Goal: Use online tool/utility: Use online tool/utility

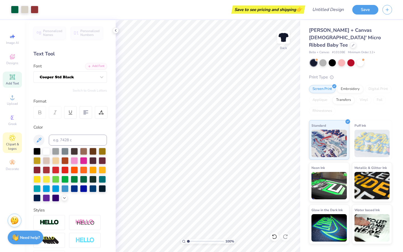
click at [11, 137] on icon at bounding box center [12, 138] width 6 height 6
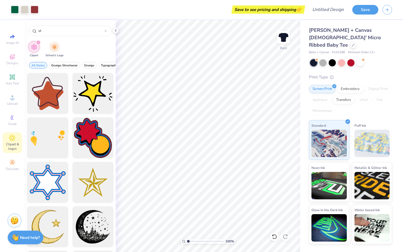
type input "s"
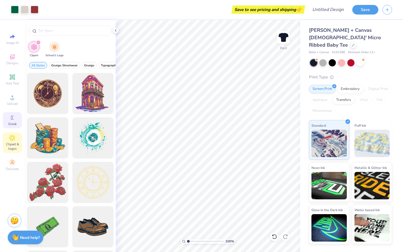
click at [13, 116] on icon at bounding box center [12, 117] width 7 height 7
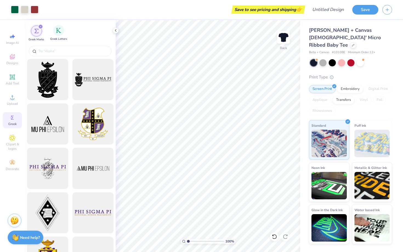
click at [59, 38] on span "Greek Letters" at bounding box center [58, 39] width 17 height 4
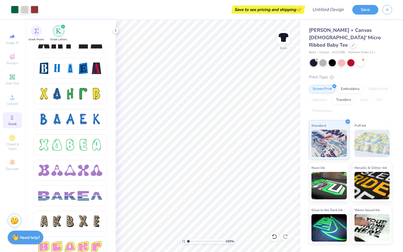
scroll to position [744, 0]
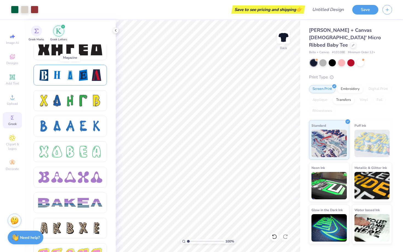
click at [79, 75] on div at bounding box center [84, 75] width 12 height 12
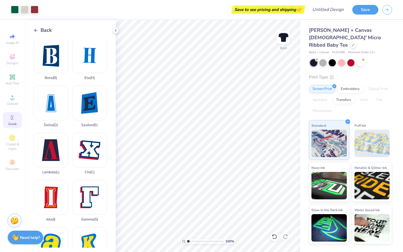
scroll to position [0, 0]
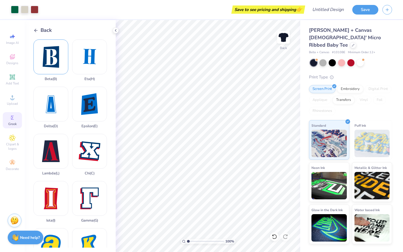
click at [47, 57] on div "Beta ( B )" at bounding box center [50, 60] width 35 height 42
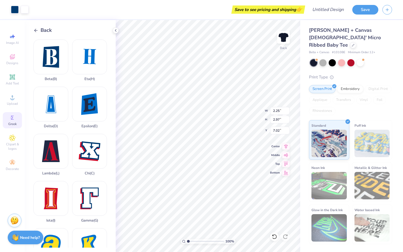
type input "2.91"
type input "2.62"
type input "2.18"
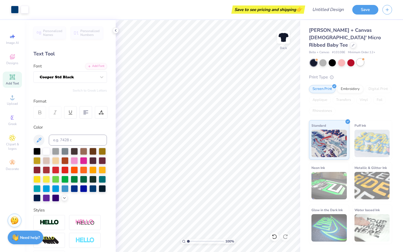
click at [360, 59] on div at bounding box center [359, 62] width 7 height 7
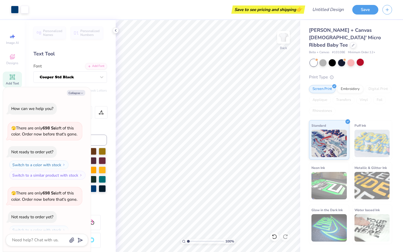
scroll to position [213, 0]
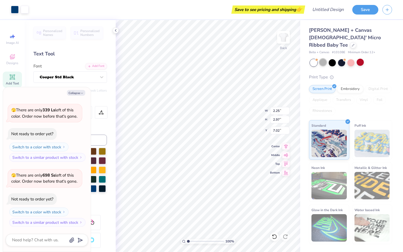
click at [325, 59] on div at bounding box center [322, 62] width 7 height 7
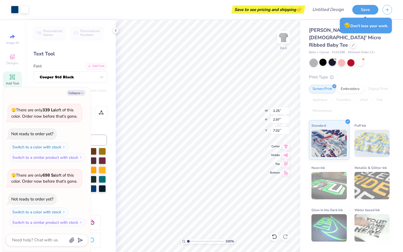
click at [332, 59] on div at bounding box center [332, 62] width 7 height 7
click at [359, 59] on div at bounding box center [359, 62] width 7 height 7
type textarea "x"
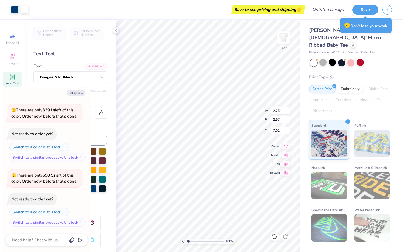
type input "3.00"
click at [82, 95] on icon "button" at bounding box center [81, 93] width 3 height 3
type textarea "x"
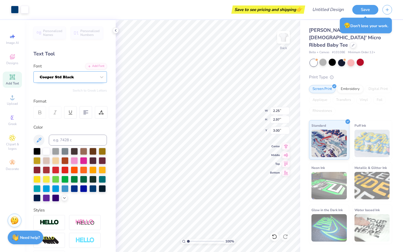
click at [96, 77] on div at bounding box center [68, 77] width 58 height 8
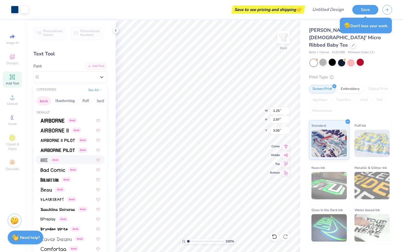
click at [67, 159] on div "Greek" at bounding box center [70, 160] width 59 height 6
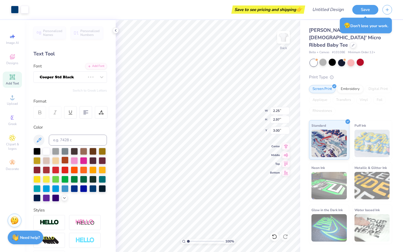
click at [69, 160] on div at bounding box center [64, 159] width 7 height 7
click at [73, 160] on div at bounding box center [74, 159] width 7 height 7
click at [77, 160] on div at bounding box center [74, 159] width 7 height 7
click at [67, 159] on div at bounding box center [64, 159] width 7 height 7
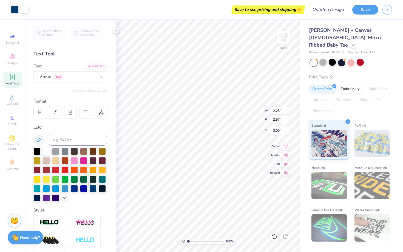
type input "3.18"
click at [14, 124] on span "Greek" at bounding box center [12, 124] width 8 height 4
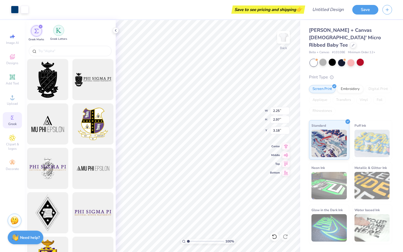
click at [56, 33] on img "filter for Greek Letters" at bounding box center [58, 30] width 5 height 5
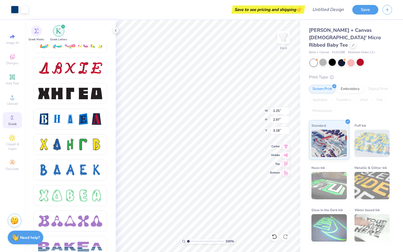
scroll to position [697, 0]
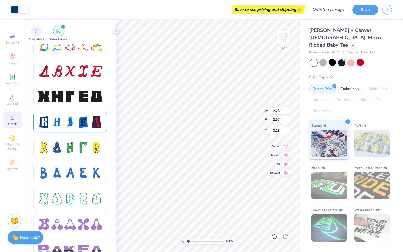
click at [90, 126] on div at bounding box center [70, 122] width 64 height 12
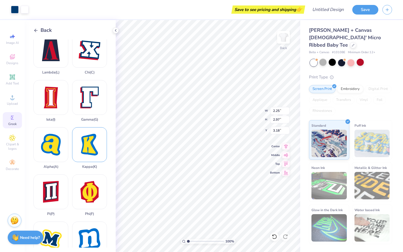
scroll to position [98, 0]
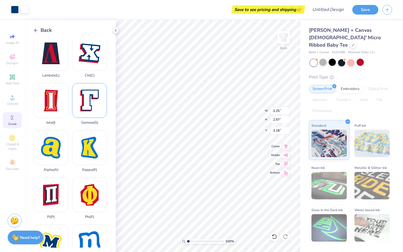
click at [94, 102] on div "Gamma ( G )" at bounding box center [89, 104] width 35 height 42
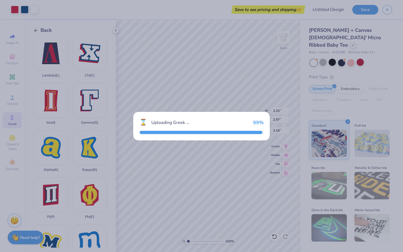
type input "2.04"
type input "2.41"
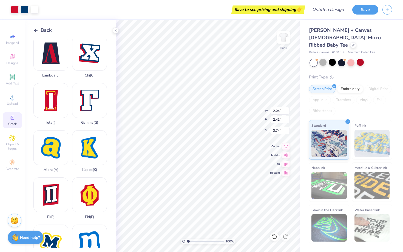
type input "3.18"
type input "2.72"
type input "3.21"
type input "2.37"
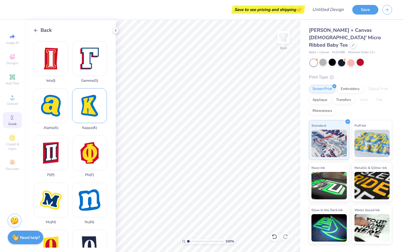
scroll to position [150, 0]
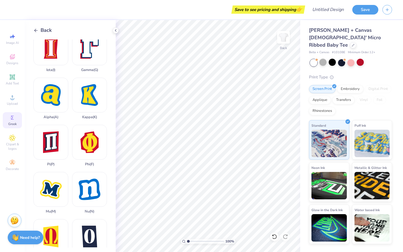
click at [46, 30] on span "Back" at bounding box center [46, 30] width 11 height 7
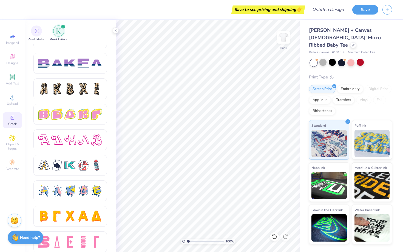
scroll to position [887, 0]
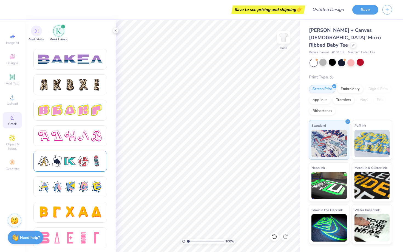
click at [81, 160] on div at bounding box center [84, 161] width 12 height 12
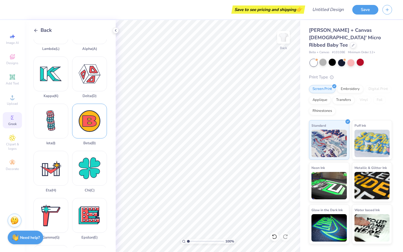
scroll to position [26, 0]
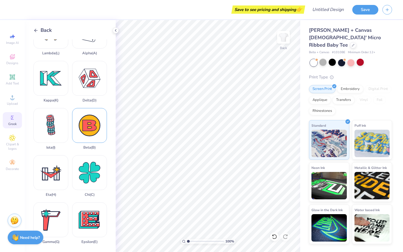
click at [93, 126] on div "Beta ( B )" at bounding box center [89, 129] width 35 height 42
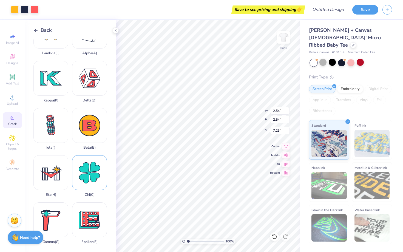
type input "5.96"
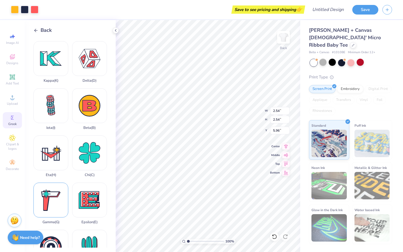
scroll to position [46, 0]
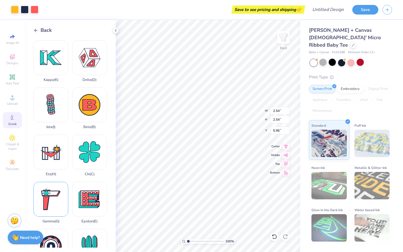
click at [54, 204] on div "Gamma ( G )" at bounding box center [50, 203] width 35 height 42
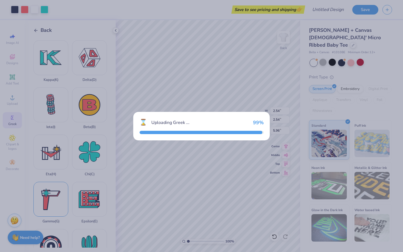
type input "2.38"
type input "2.67"
type input "7.17"
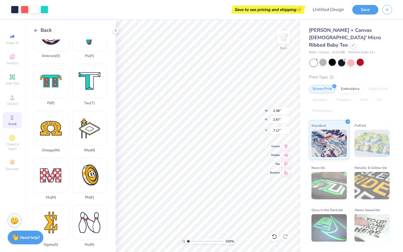
scroll to position [264, 0]
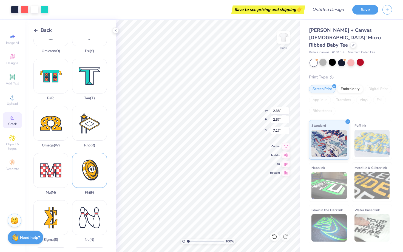
click at [91, 170] on div "Phi ( F )" at bounding box center [89, 174] width 35 height 42
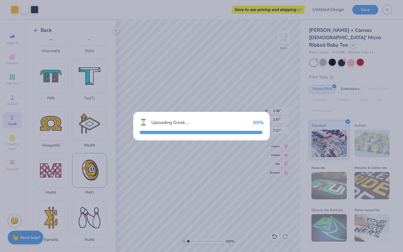
type input "2.47"
type input "2.99"
type input "7.00"
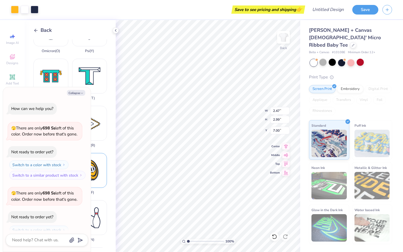
scroll to position [391, 0]
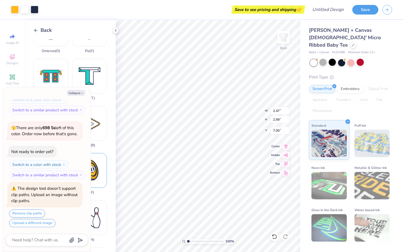
type textarea "x"
type input "10.55"
type textarea "x"
type input "2.38"
type input "2.67"
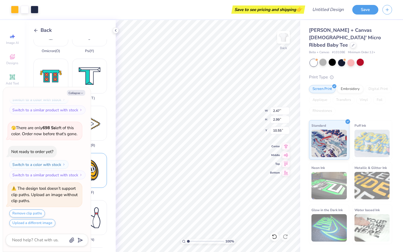
type input "7.17"
type textarea "x"
type input "1.85"
type textarea "x"
type input "1.46"
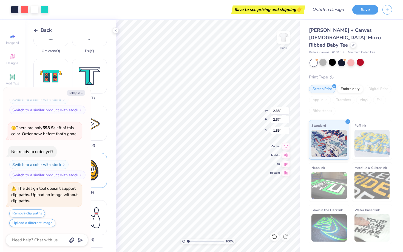
type input "1.64"
type input "2.87"
type textarea "x"
type input "2.18"
click at [279, 38] on img at bounding box center [283, 37] width 22 height 22
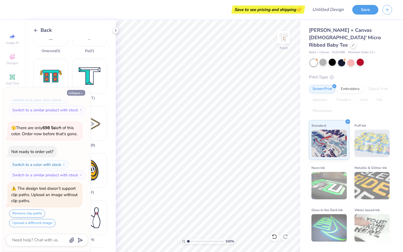
click at [77, 93] on button "Collapse" at bounding box center [76, 93] width 18 height 6
type textarea "x"
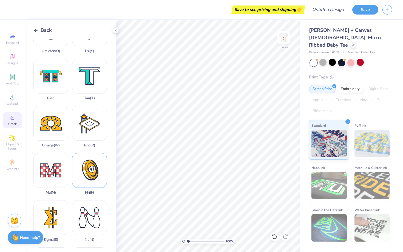
click at [88, 163] on div "Phi ( F )" at bounding box center [89, 174] width 35 height 42
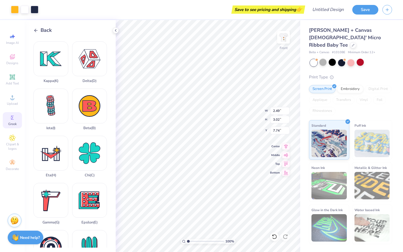
scroll to position [37, 0]
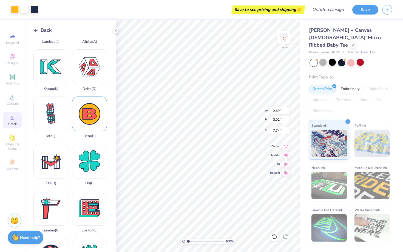
click at [96, 125] on div "Beta ( B )" at bounding box center [89, 117] width 35 height 42
type input "2.56"
type input "7.97"
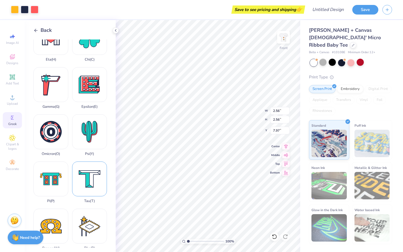
scroll to position [149, 0]
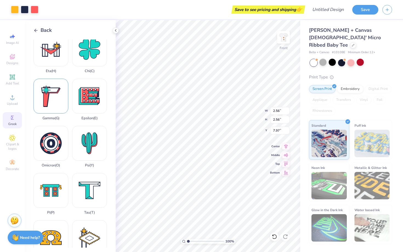
click at [59, 93] on div "Gamma ( G )" at bounding box center [50, 100] width 35 height 42
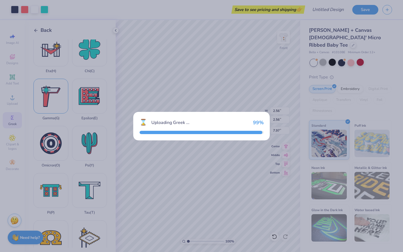
type input "2.40"
type input "2.69"
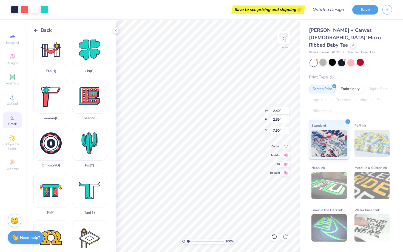
type input "3.59"
type input "4.09"
type input "4.59"
type input "1.70"
click at [115, 29] on icon at bounding box center [115, 30] width 4 height 4
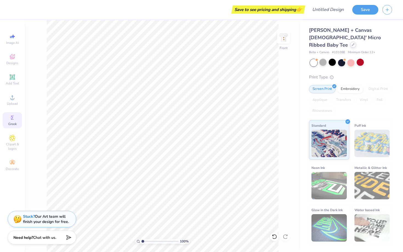
click at [350, 42] on div at bounding box center [353, 45] width 6 height 6
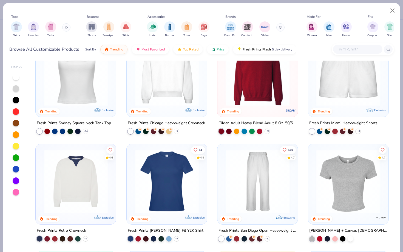
scroll to position [239, 0]
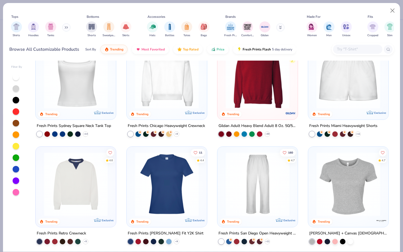
click at [358, 48] on input "text" at bounding box center [357, 49] width 42 height 6
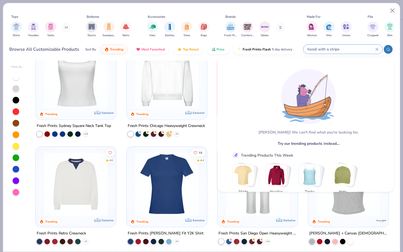
scroll to position [0, 0]
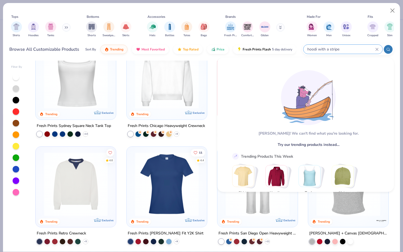
drag, startPoint x: 341, startPoint y: 47, endPoint x: 320, endPoint y: 48, distance: 20.8
click at [320, 48] on input "hoodi with a stripe" at bounding box center [341, 49] width 69 height 6
type input "h"
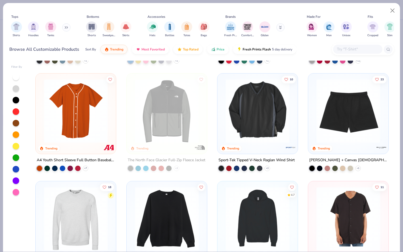
scroll to position [1817, 0]
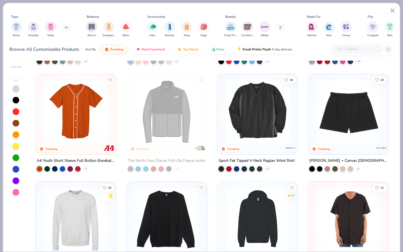
click at [273, 121] on img at bounding box center [257, 111] width 69 height 64
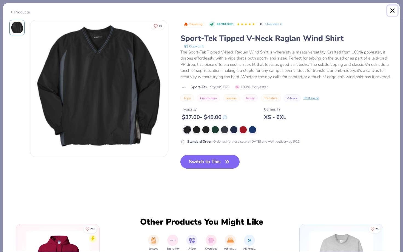
click at [391, 11] on button "Close" at bounding box center [392, 10] width 10 height 10
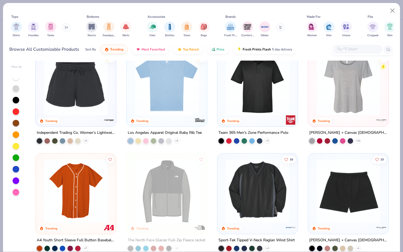
scroll to position [1738, 0]
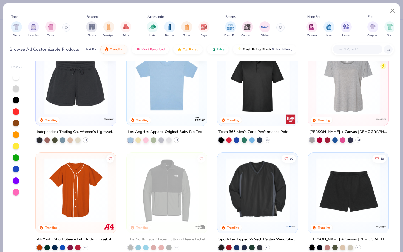
click at [263, 185] on img at bounding box center [257, 190] width 69 height 64
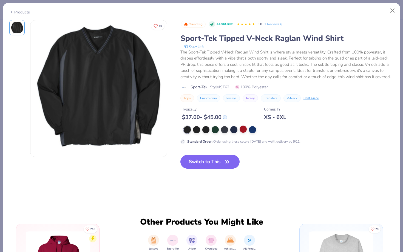
click at [239, 132] on div at bounding box center [242, 128] width 7 height 7
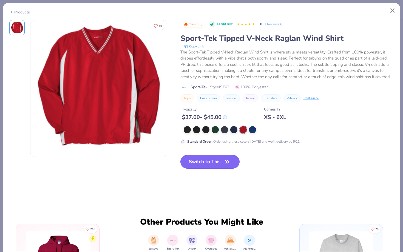
click at [210, 162] on button "Switch to This" at bounding box center [209, 162] width 59 height 14
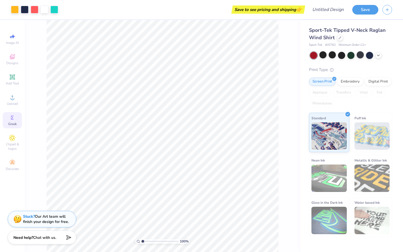
click at [10, 122] on span "Greek" at bounding box center [12, 124] width 8 height 4
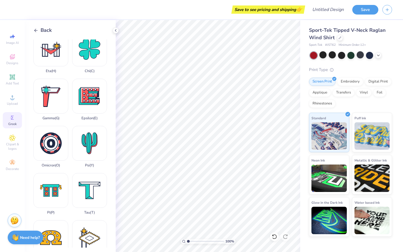
click at [49, 31] on span "Back" at bounding box center [46, 30] width 11 height 7
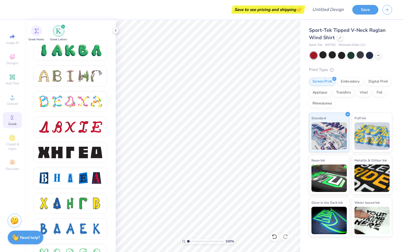
scroll to position [562, 0]
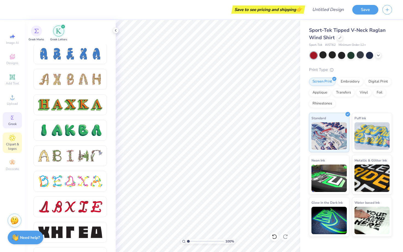
click at [11, 141] on icon at bounding box center [12, 138] width 6 height 6
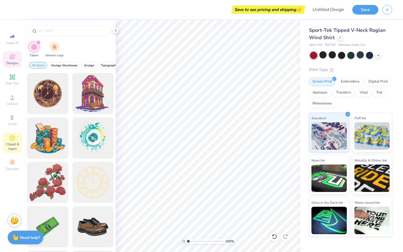
click at [15, 62] on span "Designs" at bounding box center [12, 63] width 12 height 4
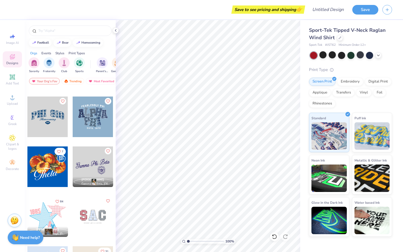
scroll to position [297, 0]
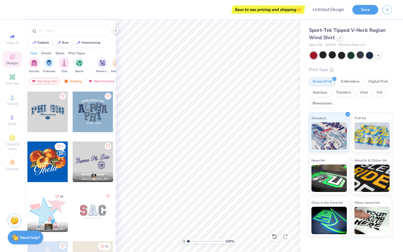
click at [116, 31] on icon at bounding box center [115, 30] width 4 height 4
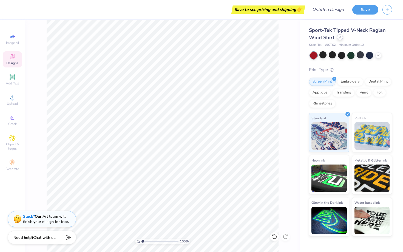
click at [341, 39] on div at bounding box center [340, 37] width 6 height 6
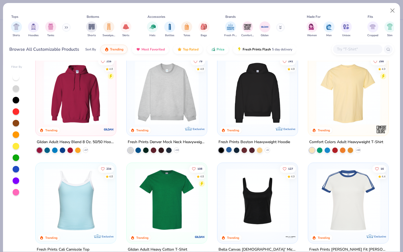
scroll to position [3, 0]
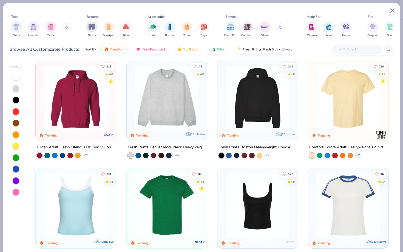
click at [264, 95] on img at bounding box center [257, 98] width 69 height 64
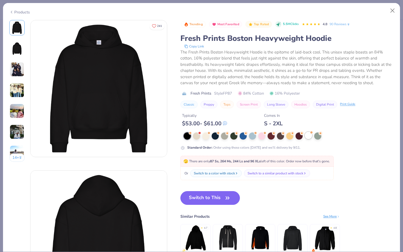
click at [307, 135] on div at bounding box center [308, 135] width 7 height 7
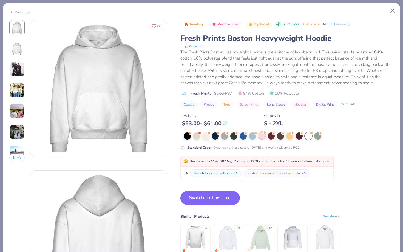
click at [258, 134] on div at bounding box center [261, 135] width 7 height 7
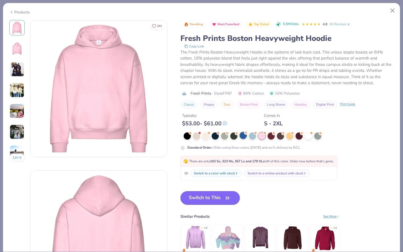
click at [240, 135] on div at bounding box center [242, 135] width 7 height 7
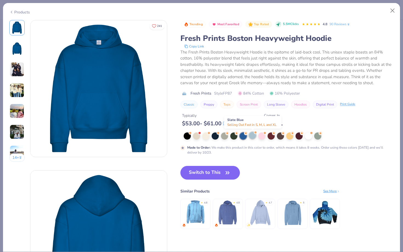
click at [256, 135] on div at bounding box center [252, 135] width 7 height 7
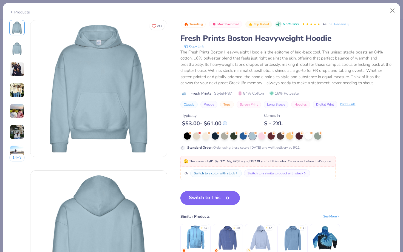
click at [207, 199] on button "Switch to This" at bounding box center [209, 198] width 59 height 14
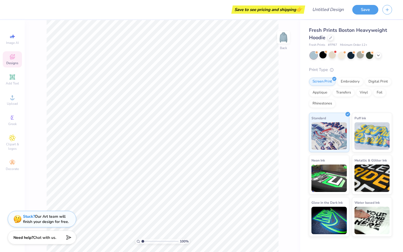
click at [13, 64] on span "Designs" at bounding box center [12, 63] width 12 height 4
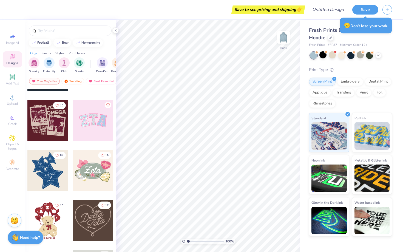
scroll to position [87, 0]
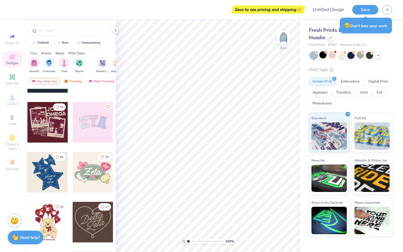
click at [97, 123] on div at bounding box center [93, 122] width 41 height 41
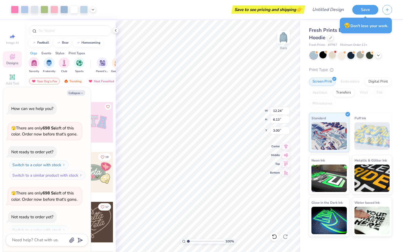
scroll to position [445, 0]
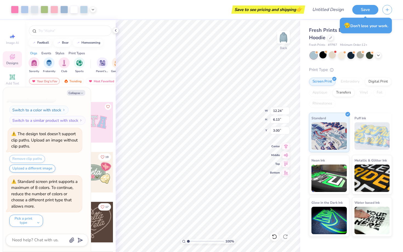
type textarea "x"
type input "4.34"
type textarea "x"
type input "4.35"
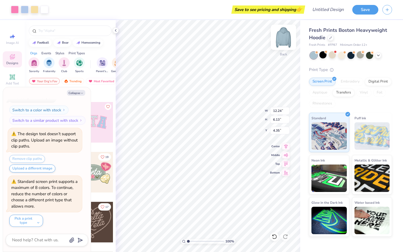
type textarea "x"
type input "4.45"
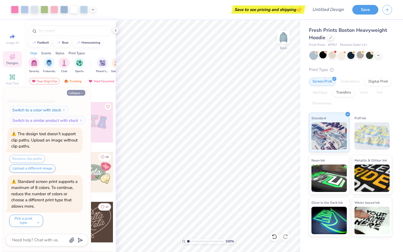
click at [80, 93] on icon "button" at bounding box center [81, 93] width 3 height 3
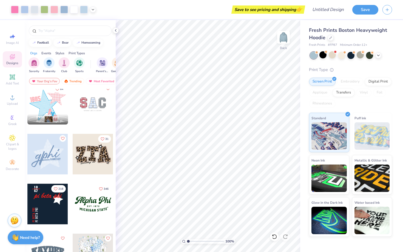
scroll to position [404, 0]
click at [94, 159] on div at bounding box center [93, 154] width 41 height 41
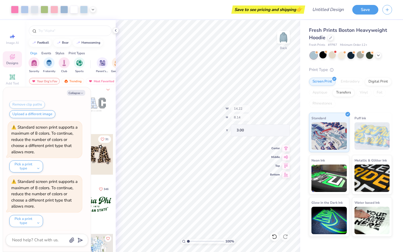
scroll to position [554, 0]
click at [98, 164] on div at bounding box center [93, 154] width 41 height 41
click at [83, 93] on icon "button" at bounding box center [81, 93] width 3 height 3
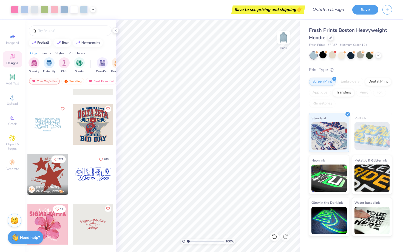
scroll to position [733, 0]
click at [49, 127] on div at bounding box center [47, 124] width 41 height 41
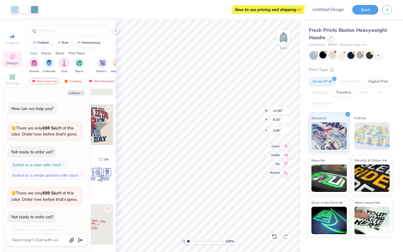
scroll to position [717, 0]
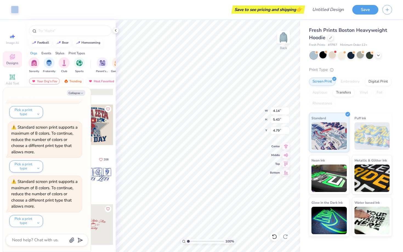
type textarea "x"
type input "4.79"
click at [80, 94] on button "Collapse" at bounding box center [76, 93] width 18 height 6
type textarea "x"
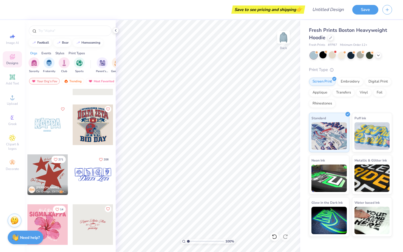
click at [54, 126] on div at bounding box center [47, 124] width 41 height 41
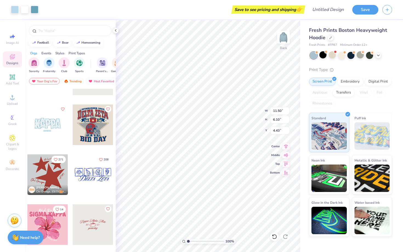
type input "4.44"
type input "2.47"
type input "4.18"
type input "4.80"
type input "2.54"
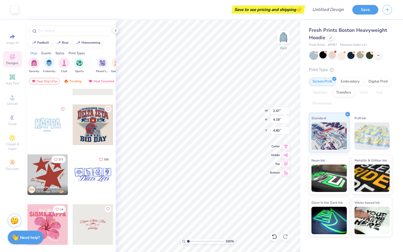
type input "4.21"
type input "4.90"
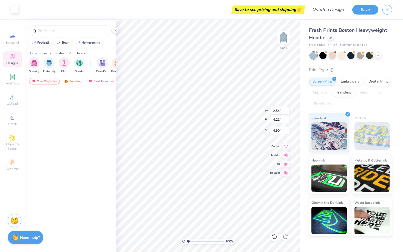
scroll to position [733, 0]
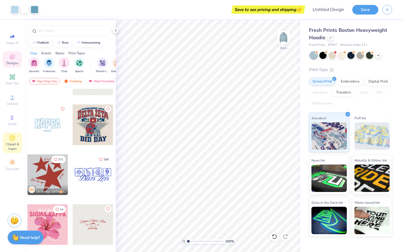
click at [11, 145] on span "Clipart & logos" at bounding box center [12, 146] width 19 height 9
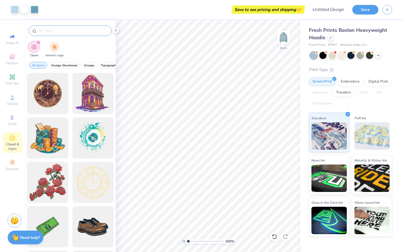
click at [61, 33] on input "text" at bounding box center [73, 30] width 70 height 5
click at [11, 119] on circle at bounding box center [11, 117] width 3 height 3
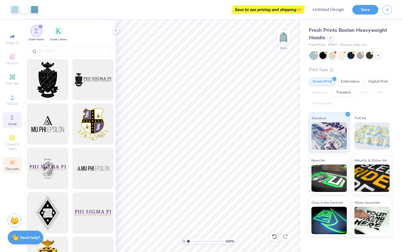
click at [15, 167] on span "Decorate" at bounding box center [12, 169] width 13 height 4
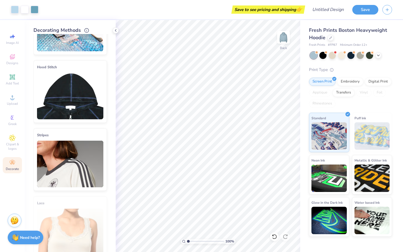
scroll to position [0, 0]
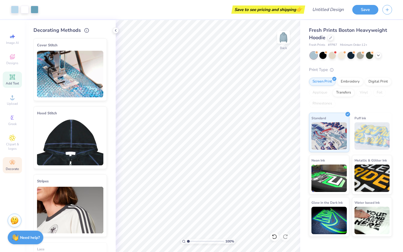
click at [10, 84] on span "Add Text" at bounding box center [12, 83] width 13 height 4
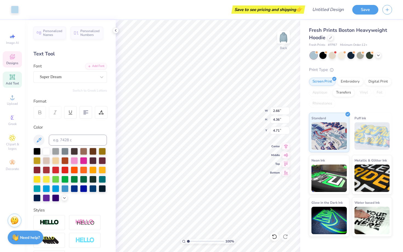
type input "2.66"
type input "4.36"
type input "4.71"
type input "4.05"
type input "10.53"
